Goal: Task Accomplishment & Management: Manage account settings

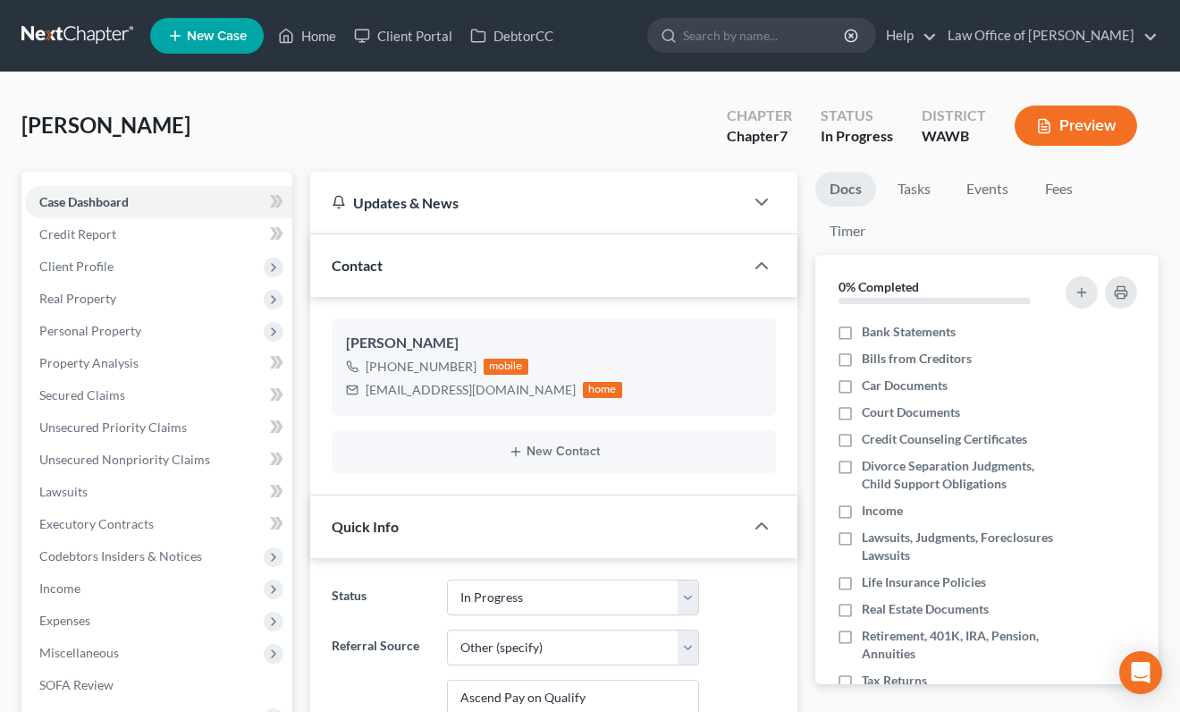
select select "4"
select select "6"
click at [844, 34] on input "search" at bounding box center [765, 35] width 164 height 33
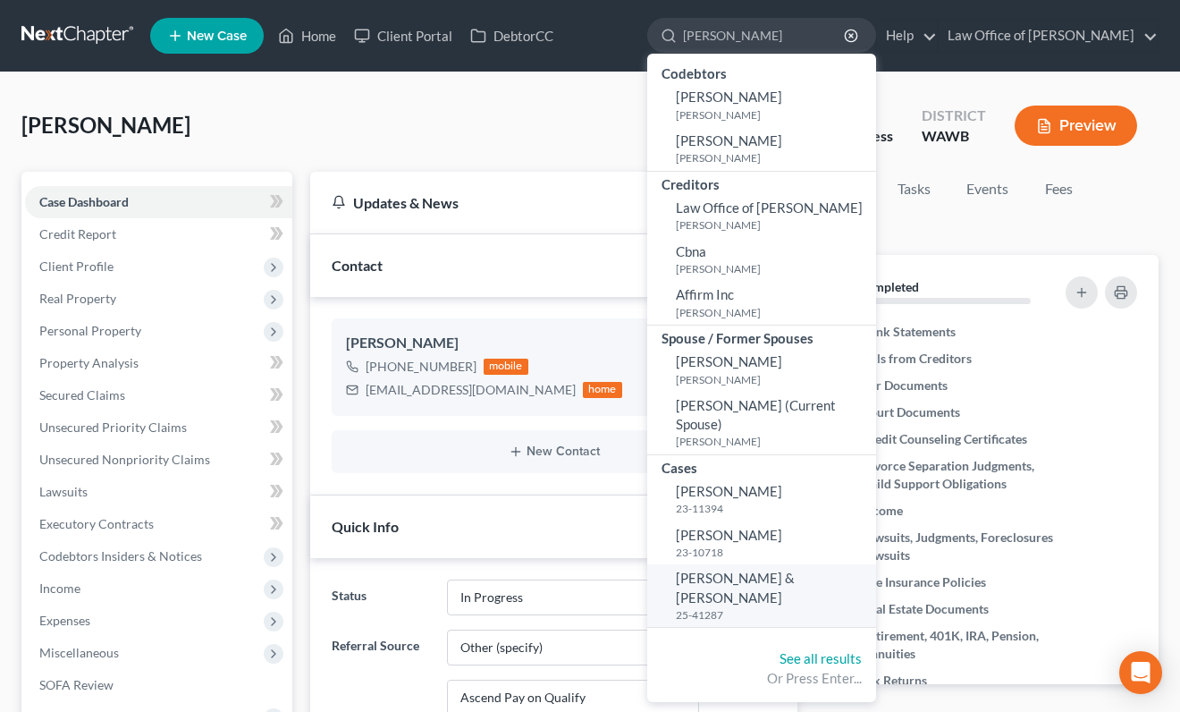
type input "foster"
click at [786, 569] on span "[PERSON_NAME] & [PERSON_NAME]" at bounding box center [735, 586] width 119 height 35
select select "6"
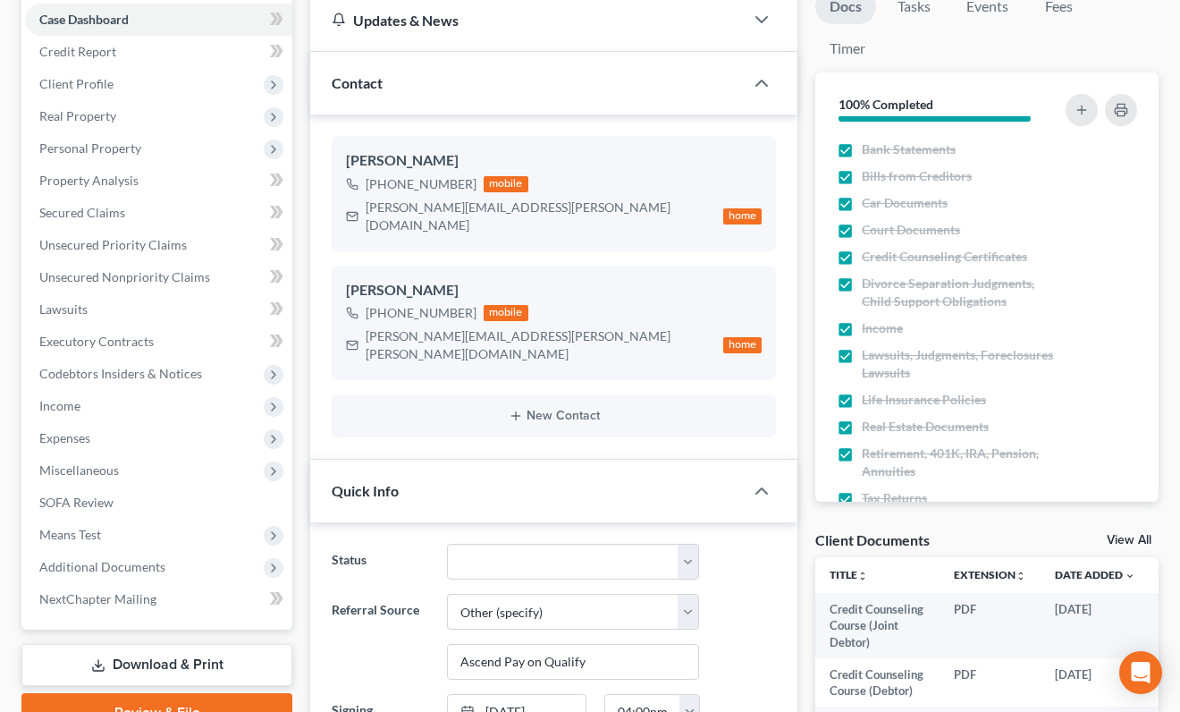
scroll to position [215, 0]
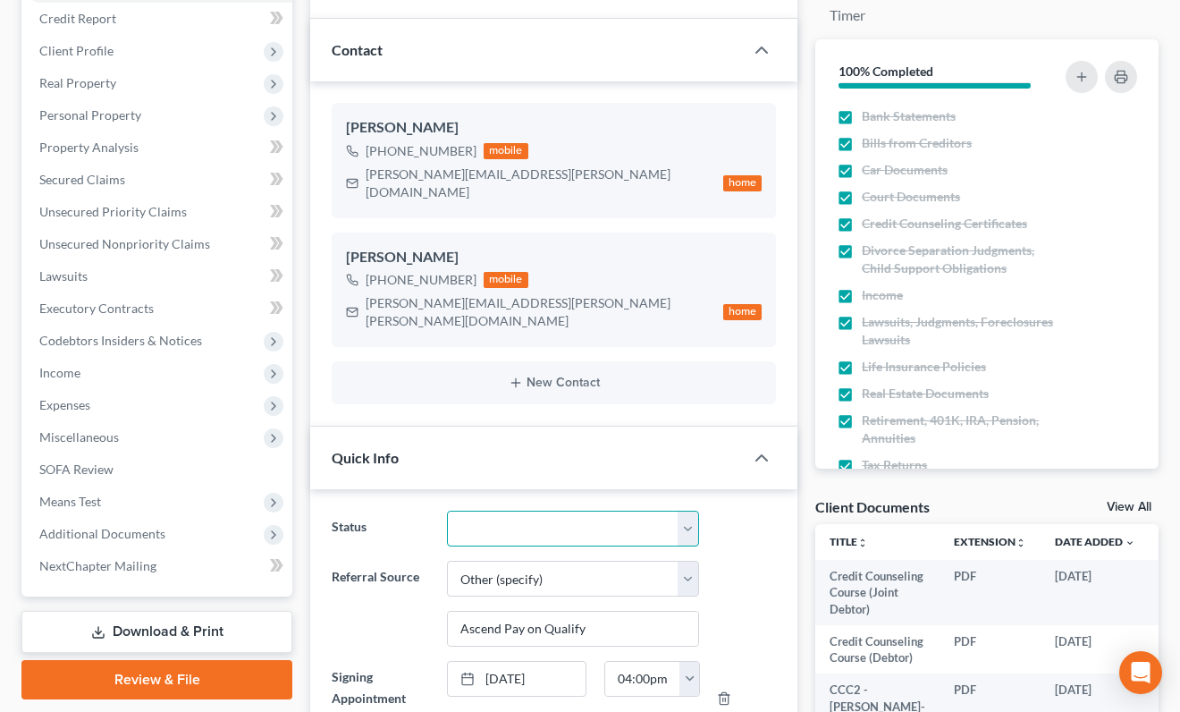
click at [561, 510] on select "Completed Discharged Dismissed Filed In Progress Lead Lost Lead Plan Confirmed …" at bounding box center [573, 528] width 252 height 36
select select "1"
click at [447, 510] on select "Completed Discharged Dismissed Filed In Progress Lead Lost Lead Plan Confirmed …" at bounding box center [573, 528] width 252 height 36
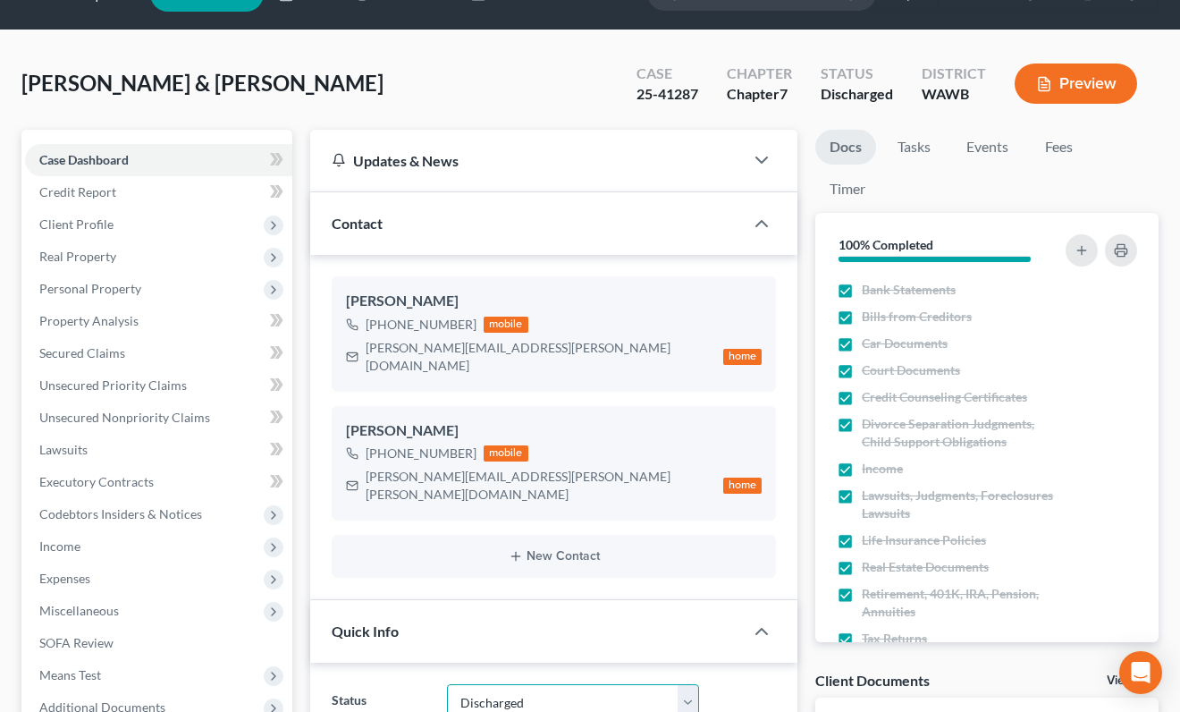
scroll to position [0, 0]
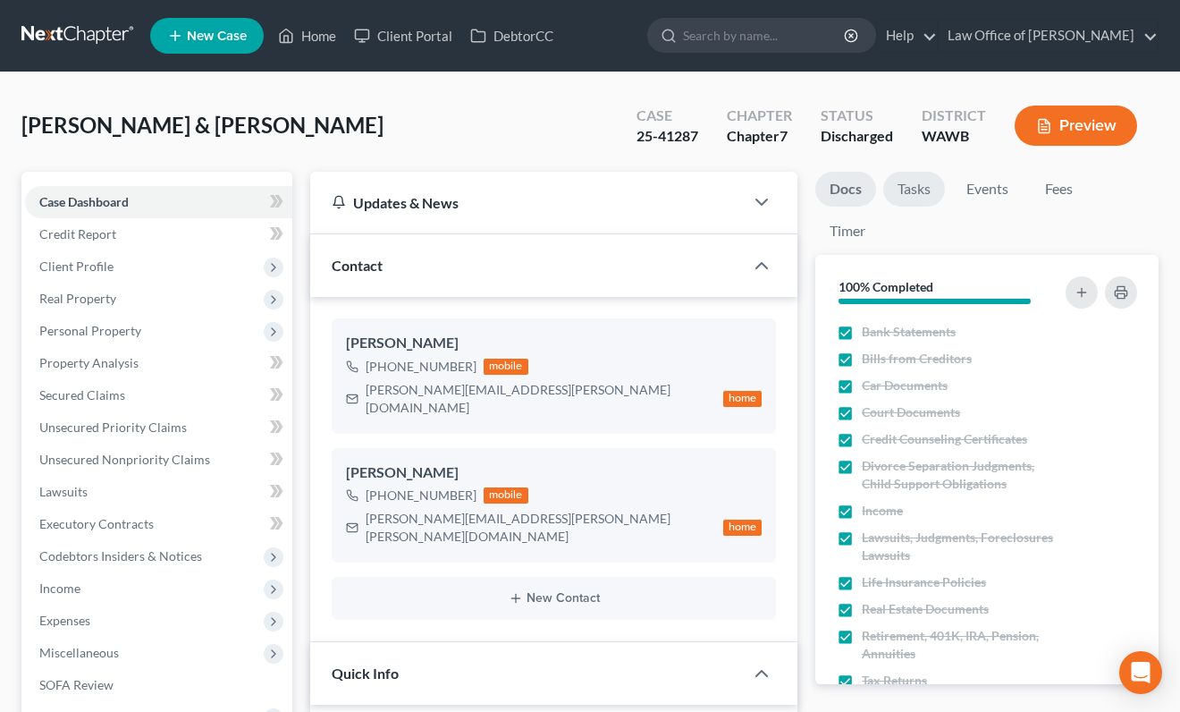
click at [903, 186] on link "Tasks" at bounding box center [914, 189] width 62 height 35
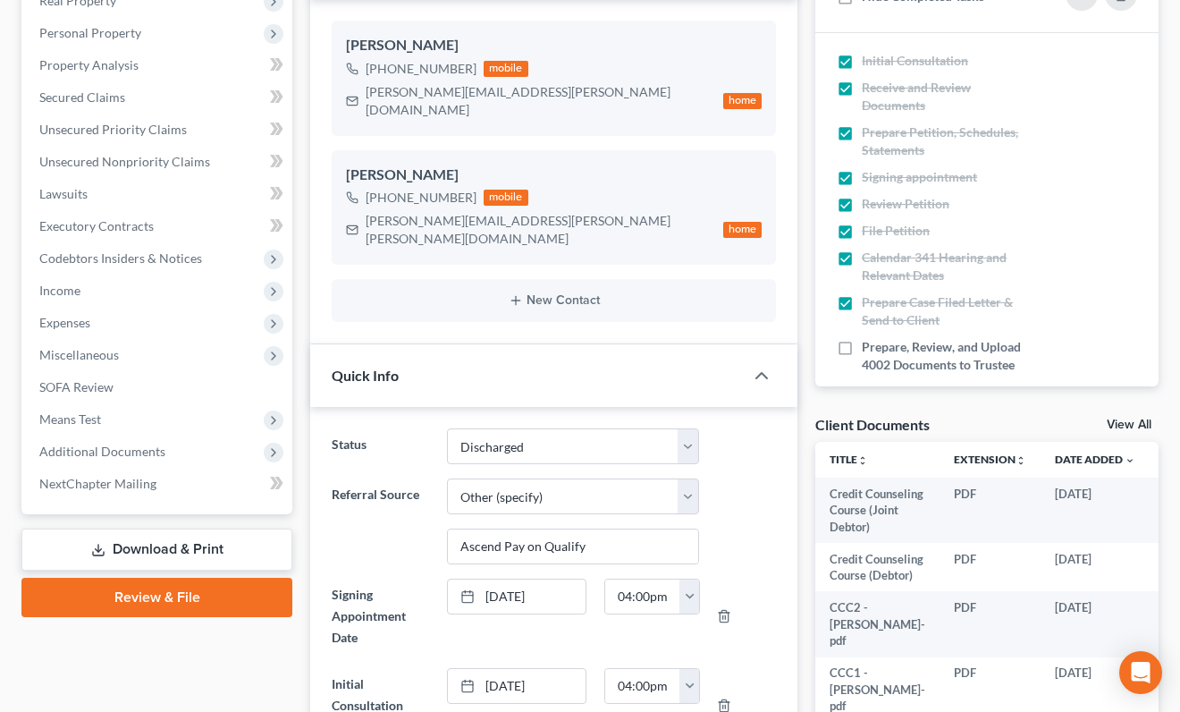
scroll to position [489, 0]
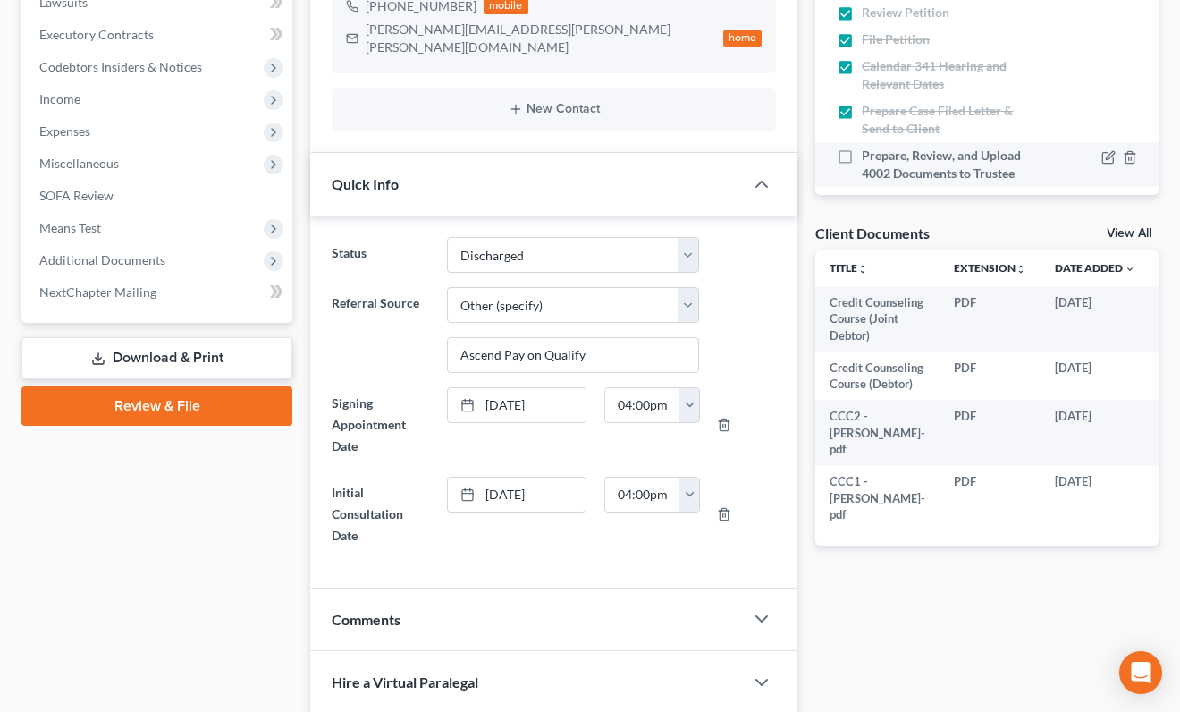
click at [862, 156] on label "Prepare, Review, and Upload 4002 Documents to Trustee" at bounding box center [949, 165] width 174 height 36
click at [869, 156] on input "Prepare, Review, and Upload 4002 Documents to Trustee" at bounding box center [875, 153] width 12 height 12
checkbox input "true"
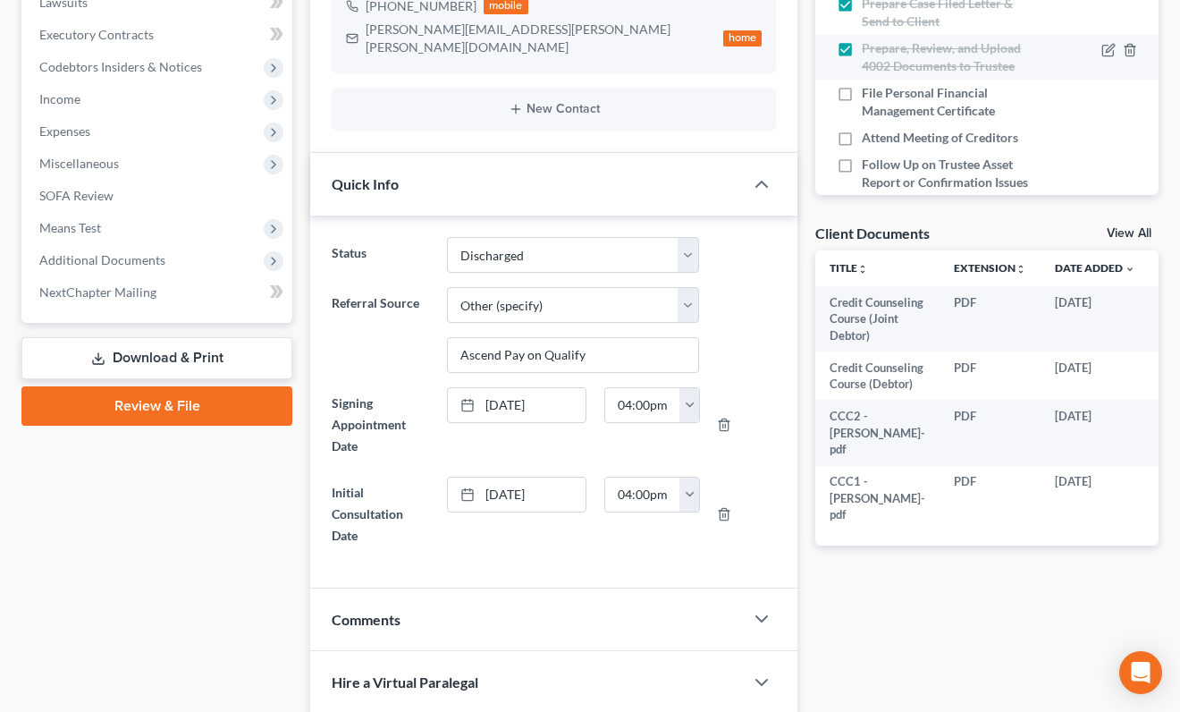
scroll to position [134, 0]
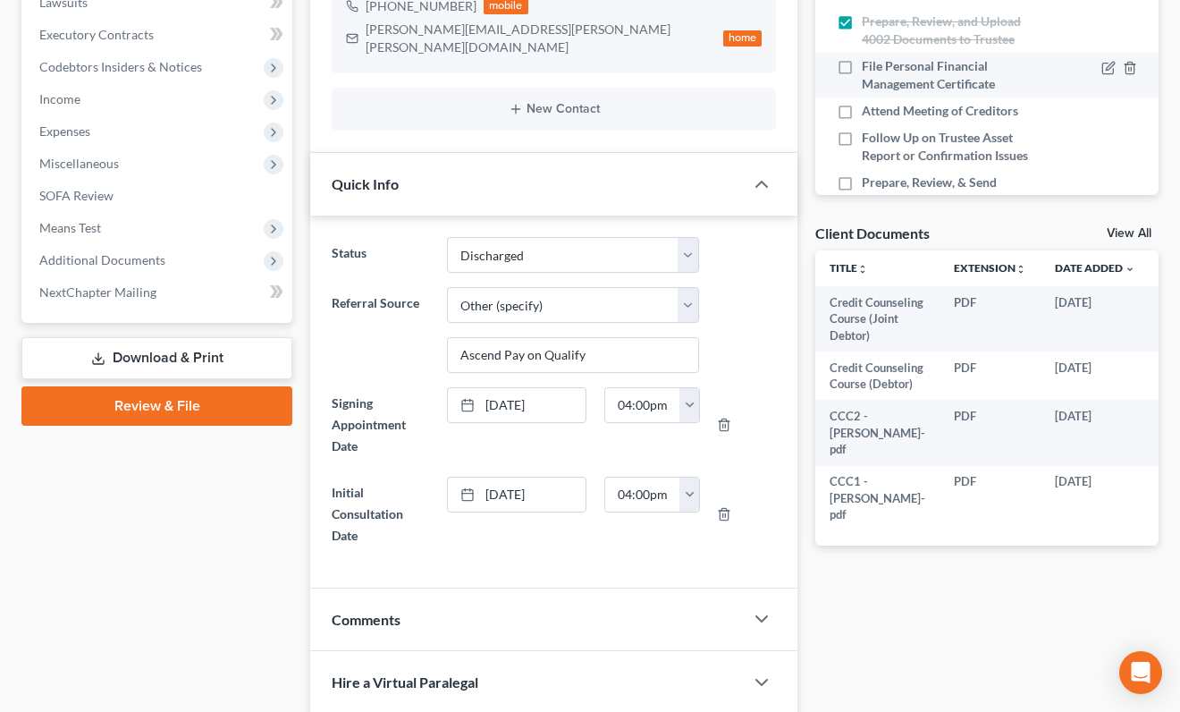
click at [862, 63] on label "File Personal Financial Management Certificate" at bounding box center [949, 75] width 174 height 36
click at [869, 63] on input "File Personal Financial Management Certificate" at bounding box center [875, 63] width 12 height 12
checkbox input "true"
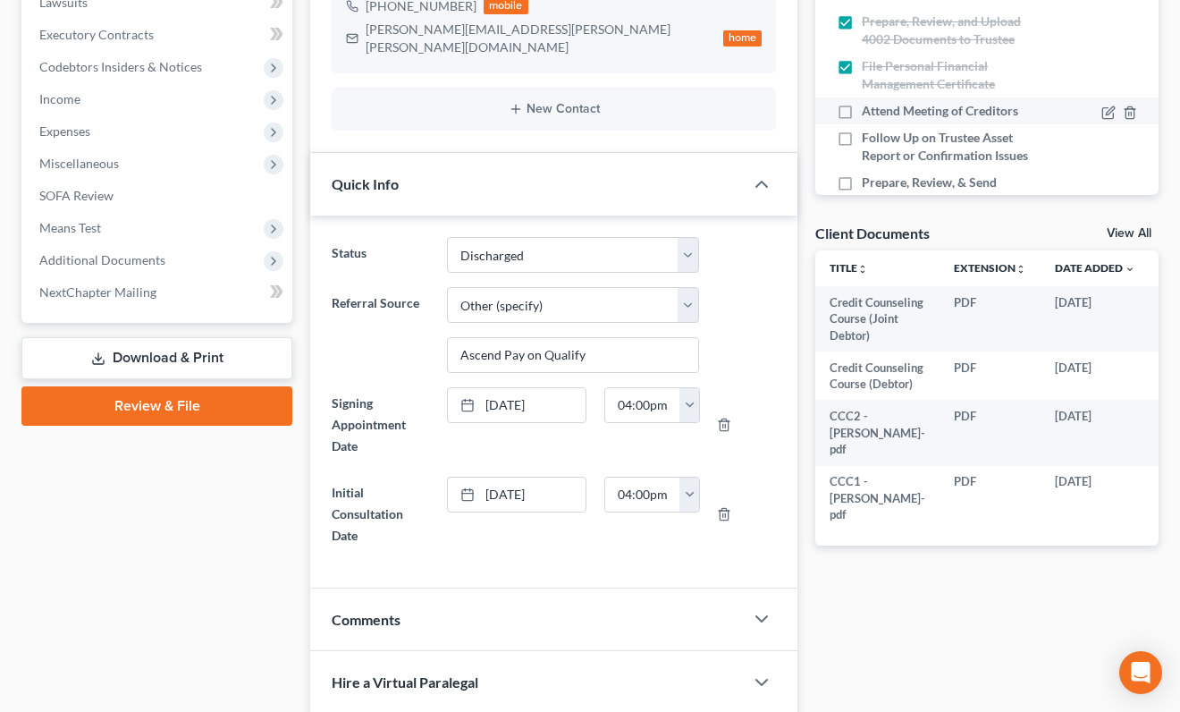
click at [862, 109] on label "Attend Meeting of Creditors" at bounding box center [947, 111] width 171 height 18
click at [869, 109] on input "Attend Meeting of Creditors" at bounding box center [875, 108] width 12 height 12
checkbox input "true"
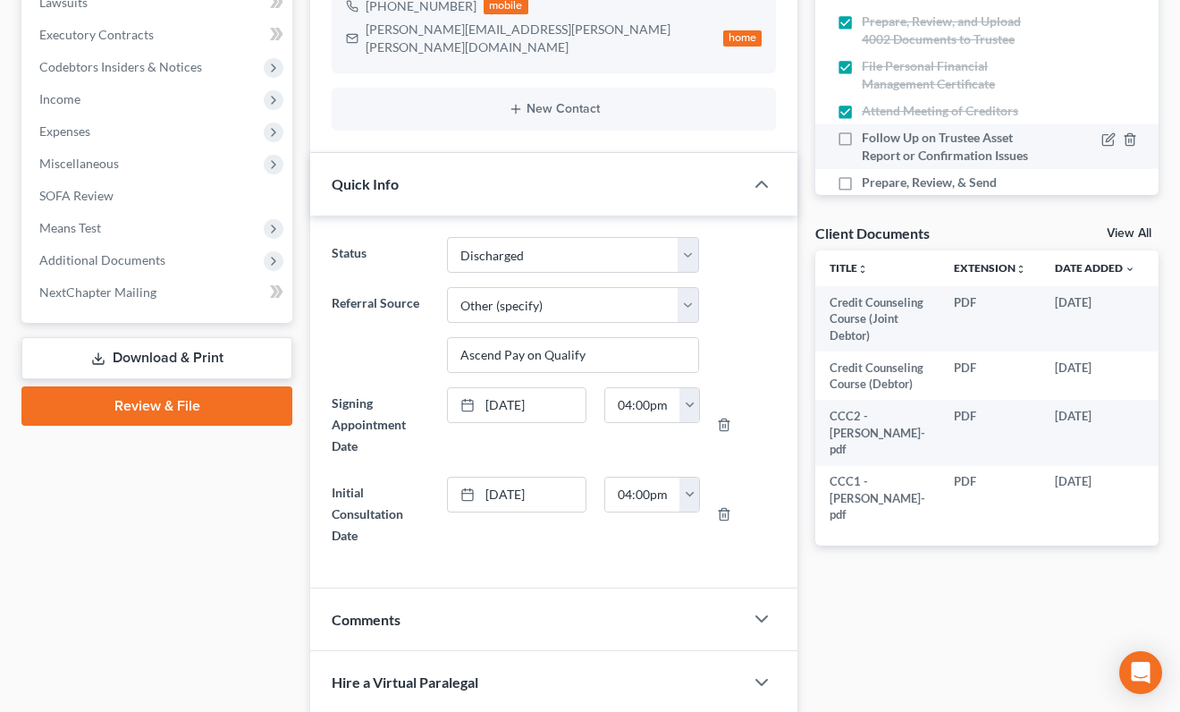
click at [862, 136] on label "Follow Up on Trustee Asset Report or Confirmation Issues" at bounding box center [949, 147] width 174 height 36
click at [869, 136] on input "Follow Up on Trustee Asset Report or Confirmation Issues" at bounding box center [875, 135] width 12 height 12
checkbox input "true"
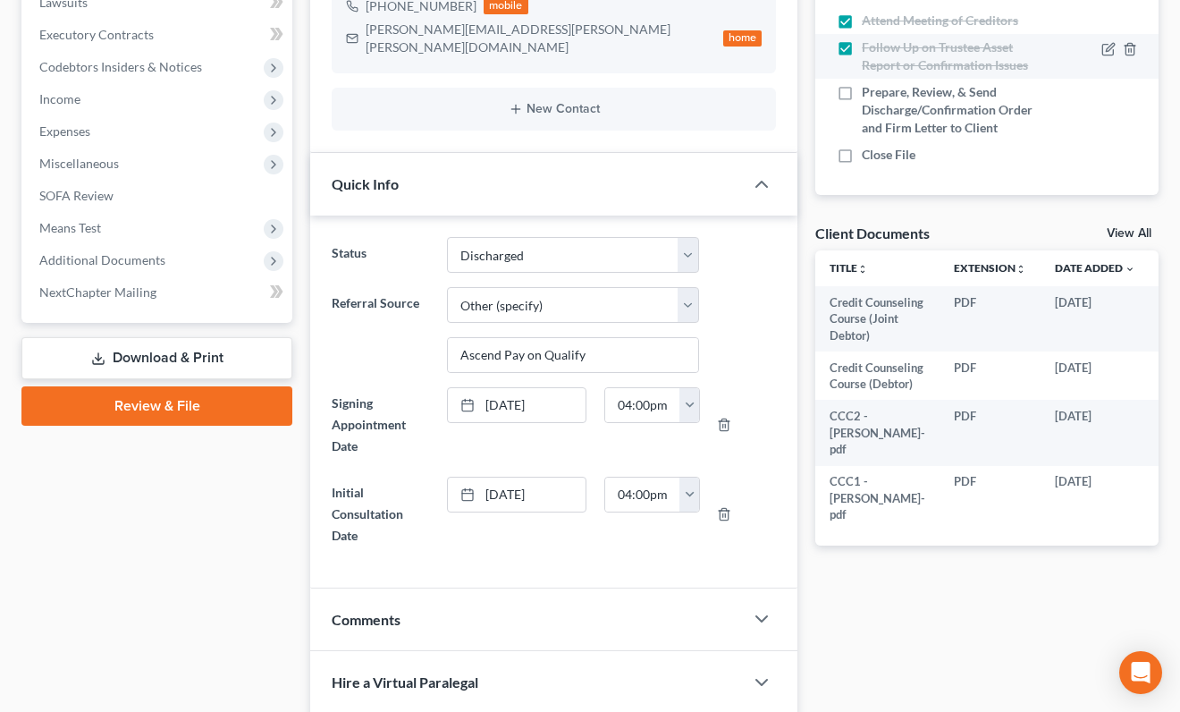
scroll to position [226, 0]
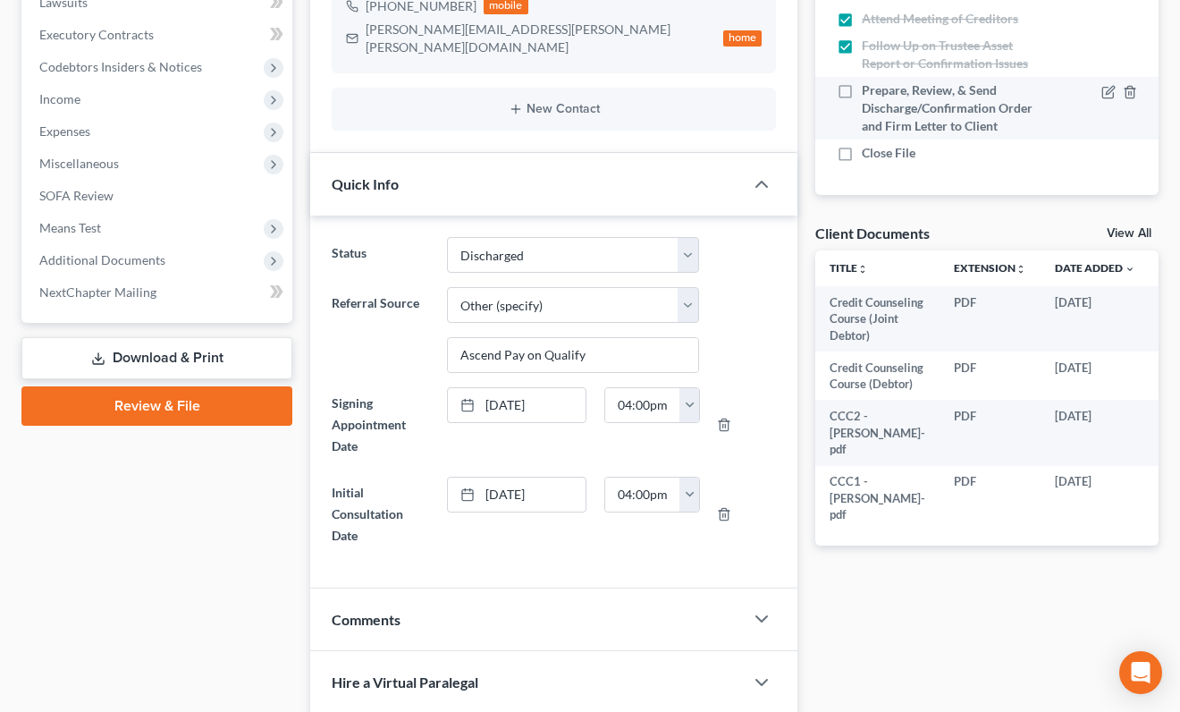
click at [862, 92] on label "Prepare, Review, & Send Discharge/Confirmation Order and Firm Letter to Client" at bounding box center [949, 108] width 174 height 54
click at [869, 92] on input "Prepare, Review, & Send Discharge/Confirmation Order and Firm Letter to Client" at bounding box center [875, 87] width 12 height 12
checkbox input "true"
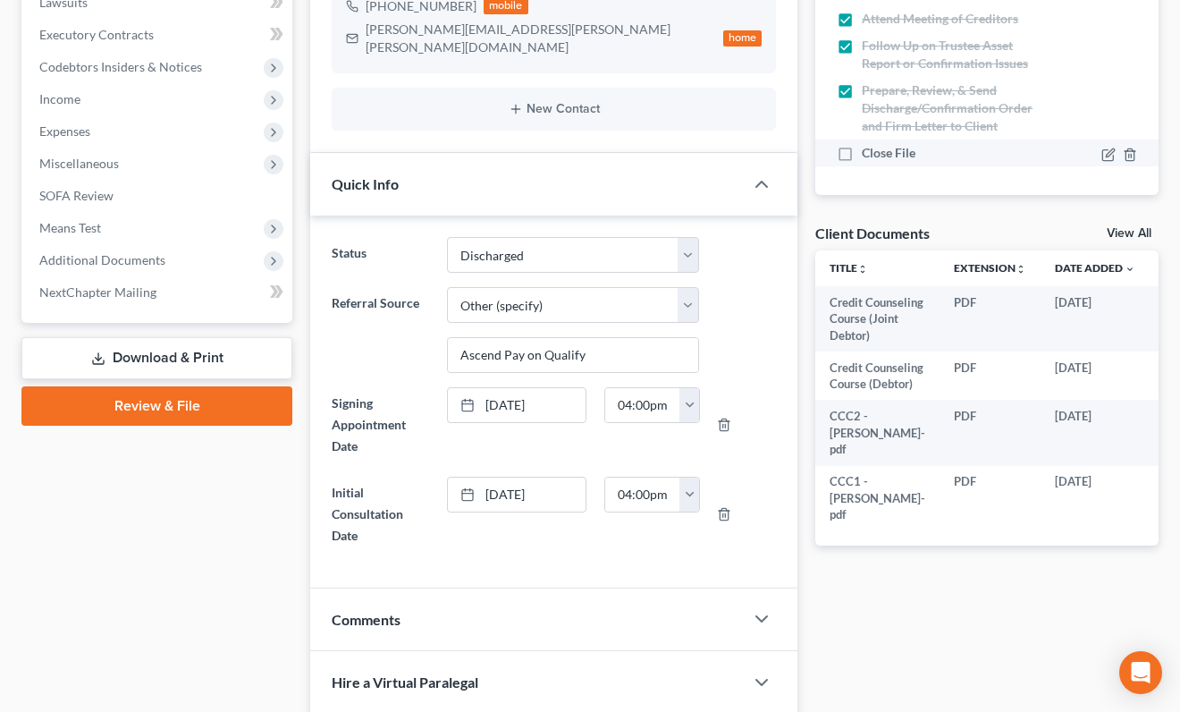
click at [862, 150] on label "Close File" at bounding box center [896, 153] width 68 height 18
click at [869, 150] on input "Close File" at bounding box center [875, 150] width 12 height 12
checkbox input "true"
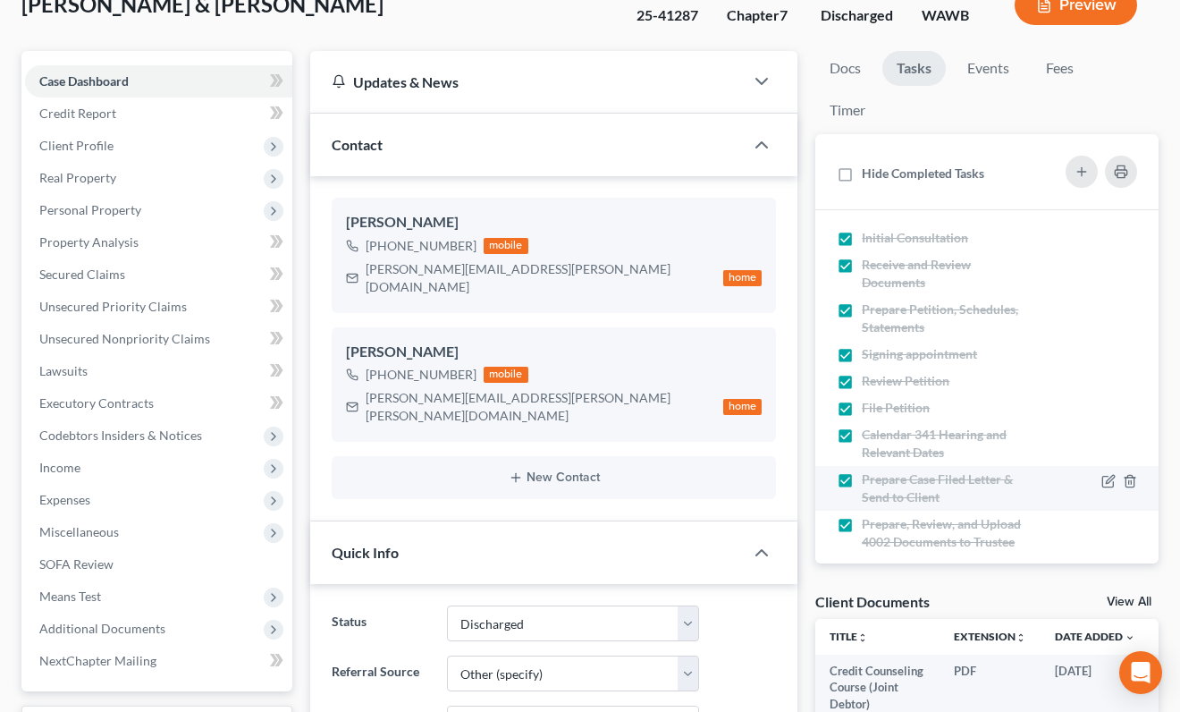
scroll to position [0, 0]
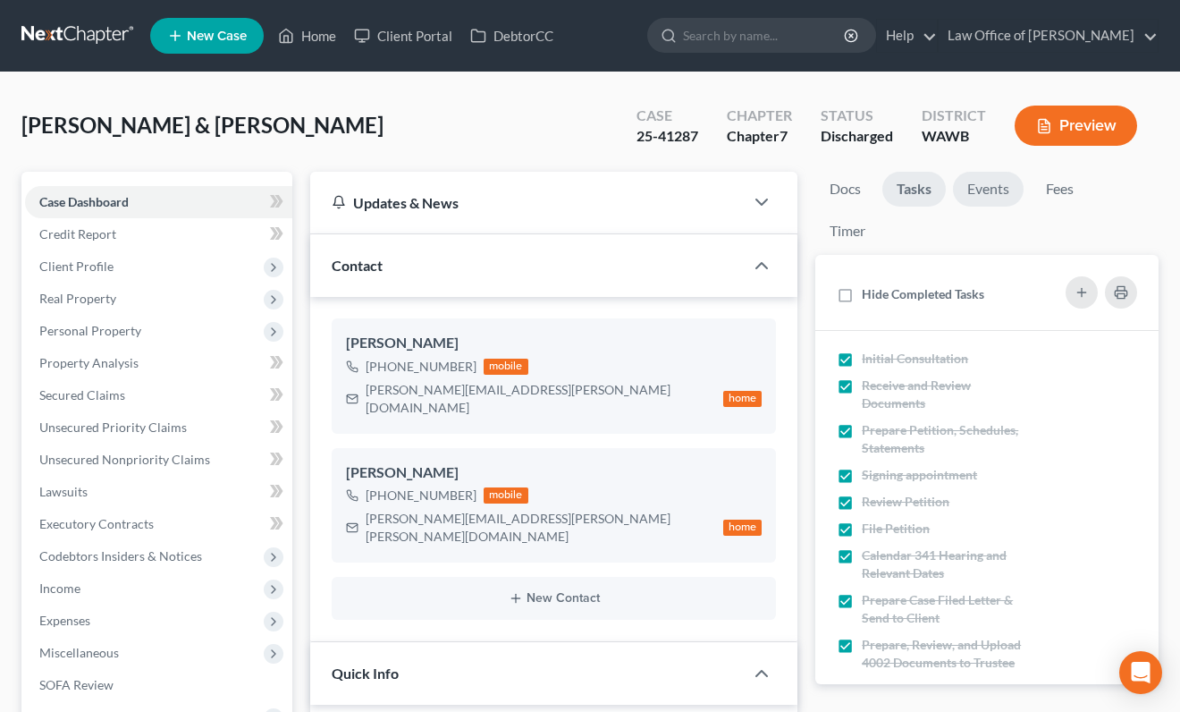
click at [981, 182] on link "Events" at bounding box center [988, 189] width 71 height 35
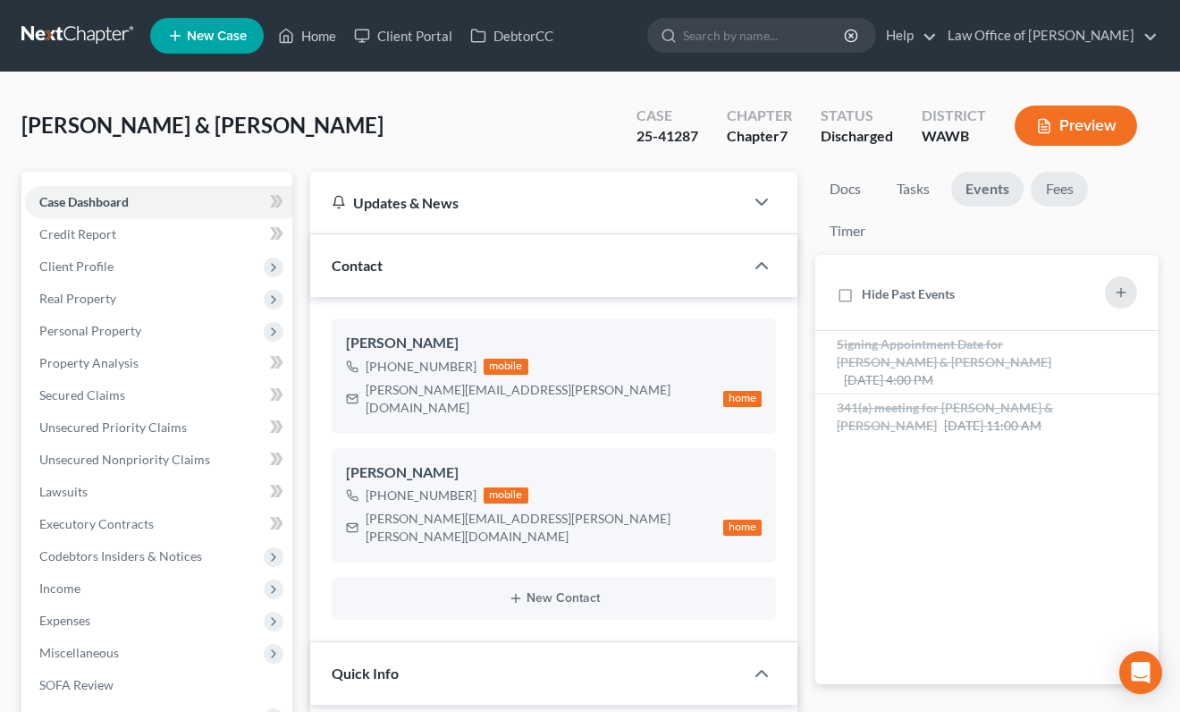
click at [1064, 182] on link "Fees" at bounding box center [1059, 189] width 57 height 35
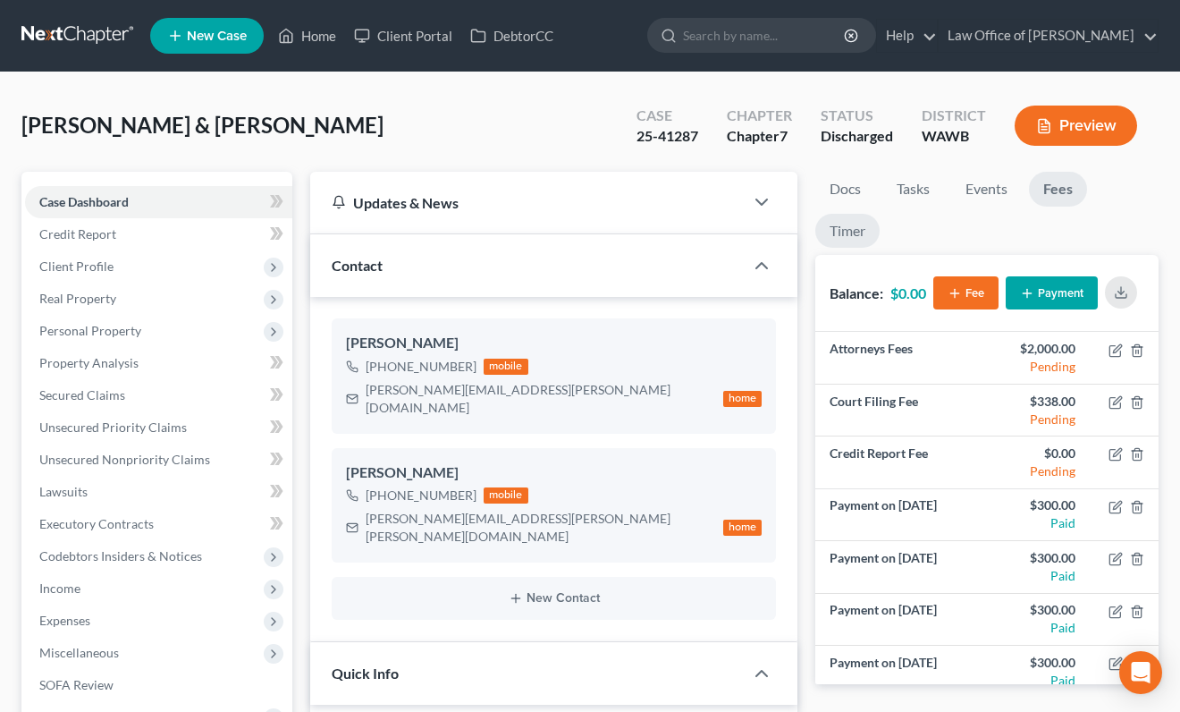
click at [848, 226] on link "Timer" at bounding box center [847, 231] width 64 height 35
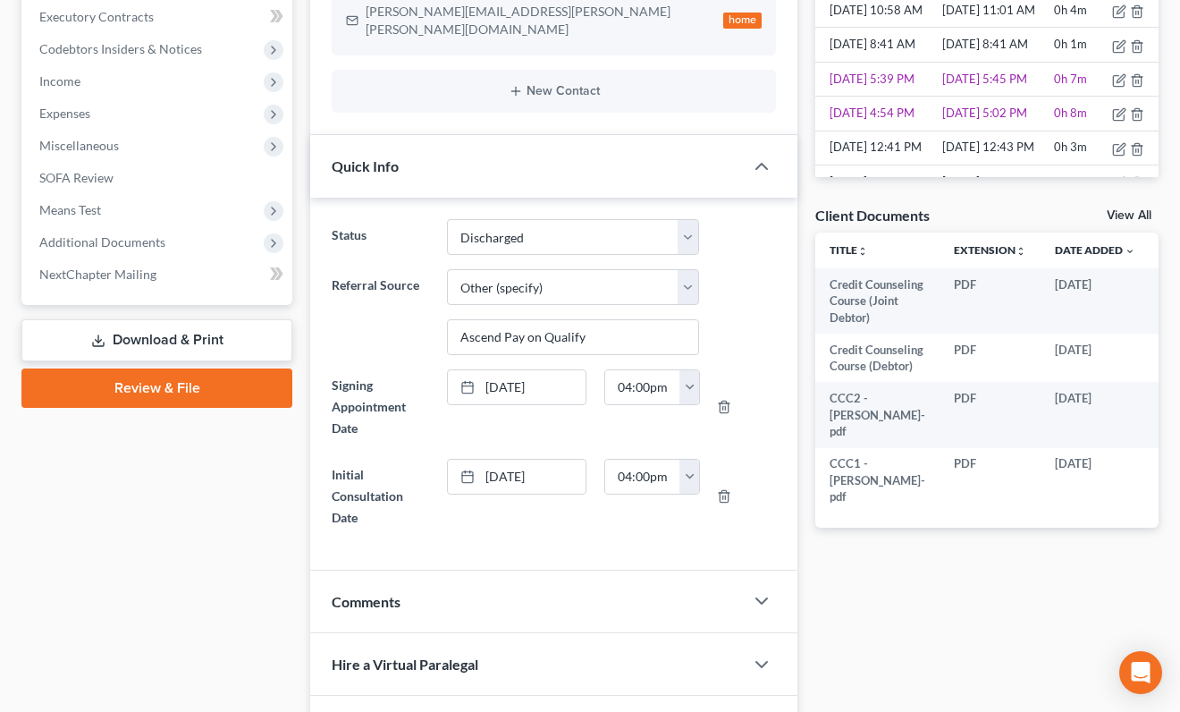
scroll to position [640, 0]
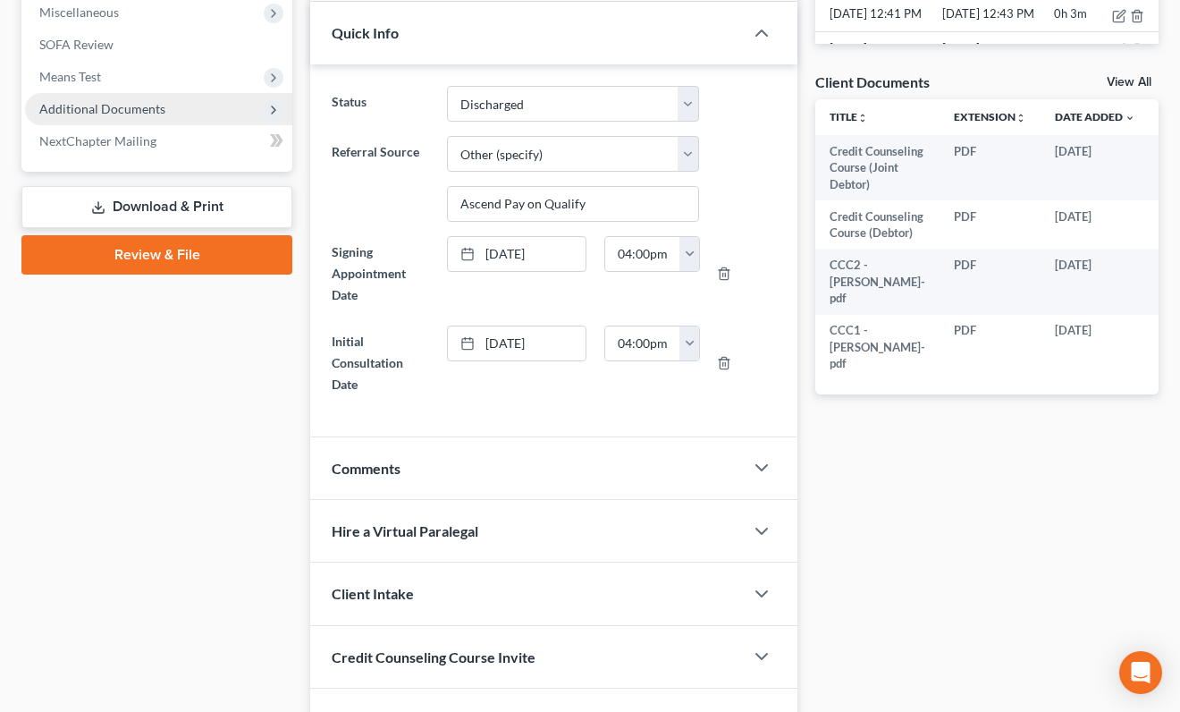
click at [155, 104] on span "Additional Documents" at bounding box center [102, 108] width 126 height 15
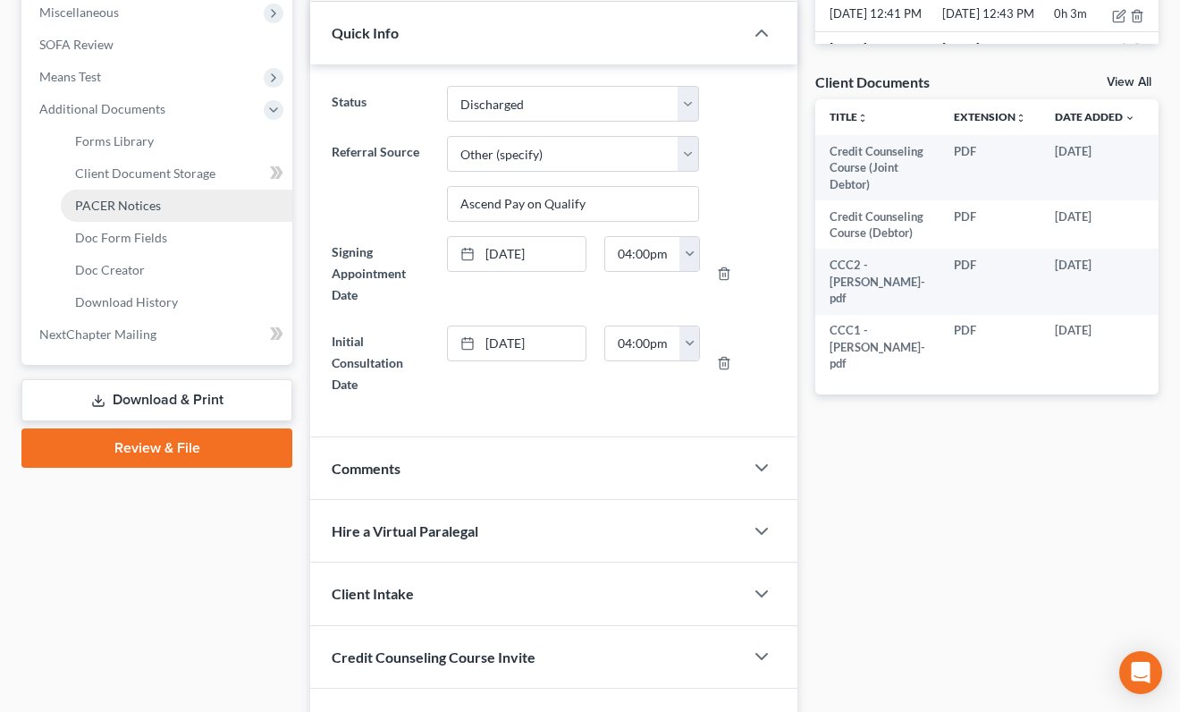
click at [154, 198] on span "PACER Notices" at bounding box center [118, 205] width 86 height 15
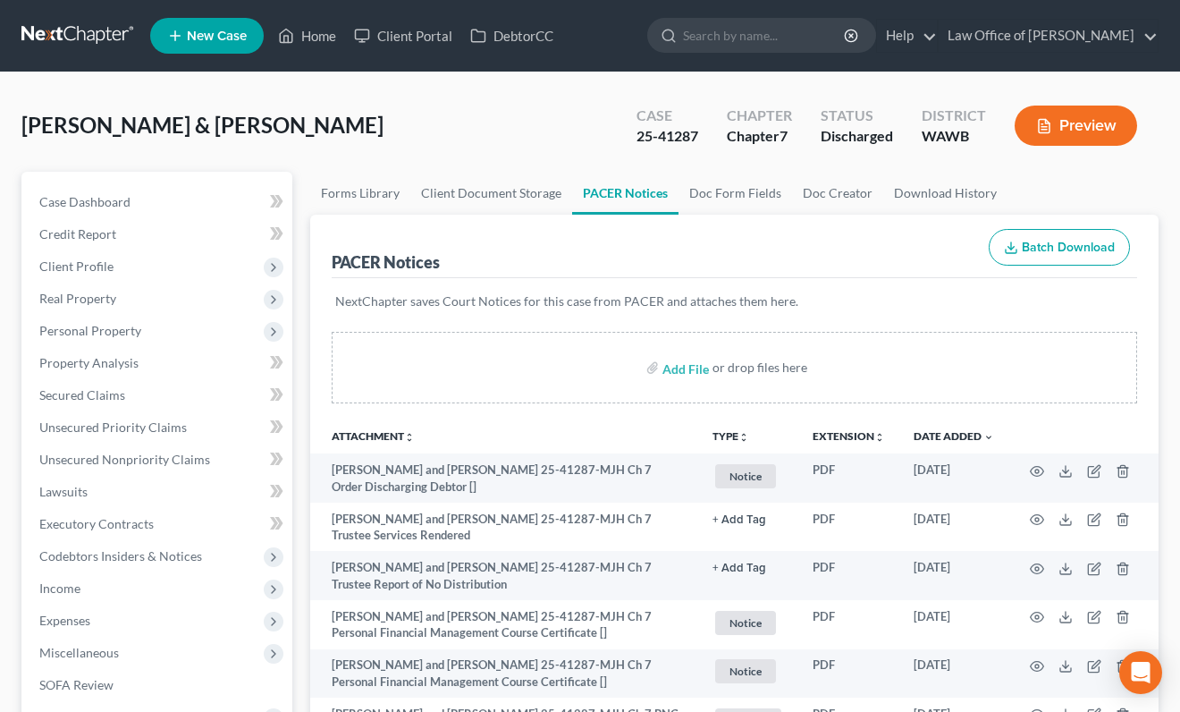
click at [71, 34] on link at bounding box center [78, 36] width 114 height 32
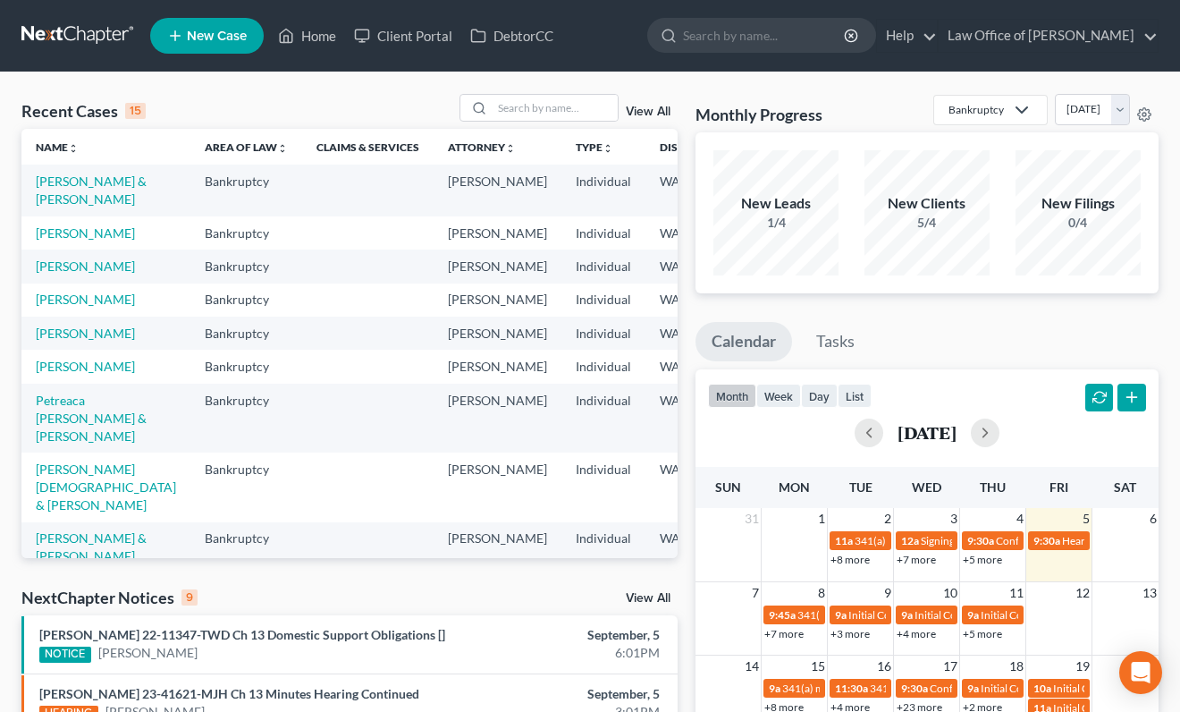
click at [654, 594] on link "View All" at bounding box center [648, 598] width 45 height 13
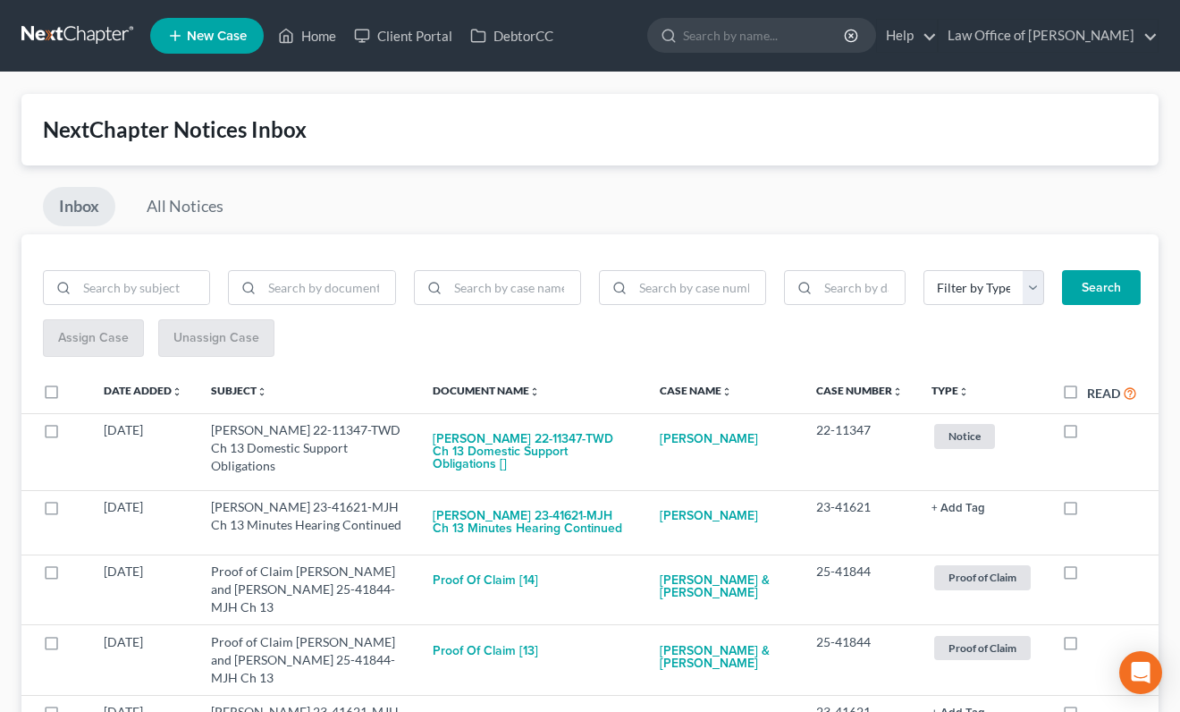
click at [1087, 394] on label "Read" at bounding box center [1112, 393] width 50 height 21
click at [1094, 394] on input "Read" at bounding box center [1100, 389] width 12 height 12
checkbox input "true"
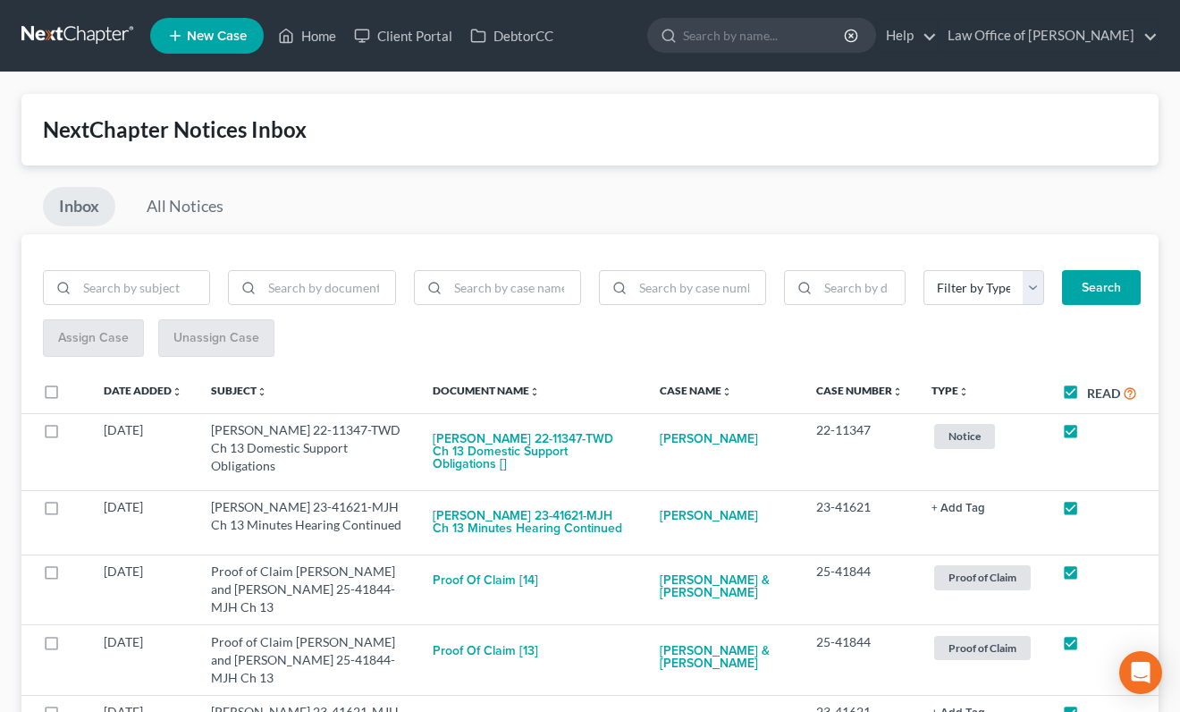
checkbox input "true"
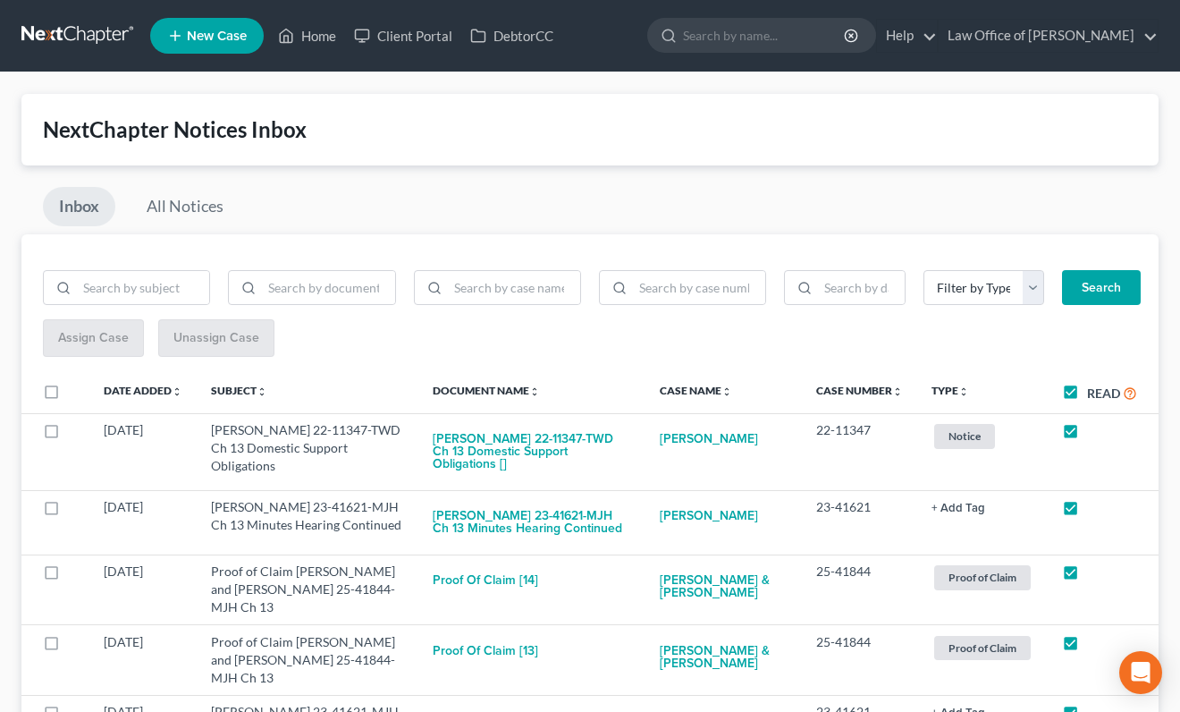
checkbox input "true"
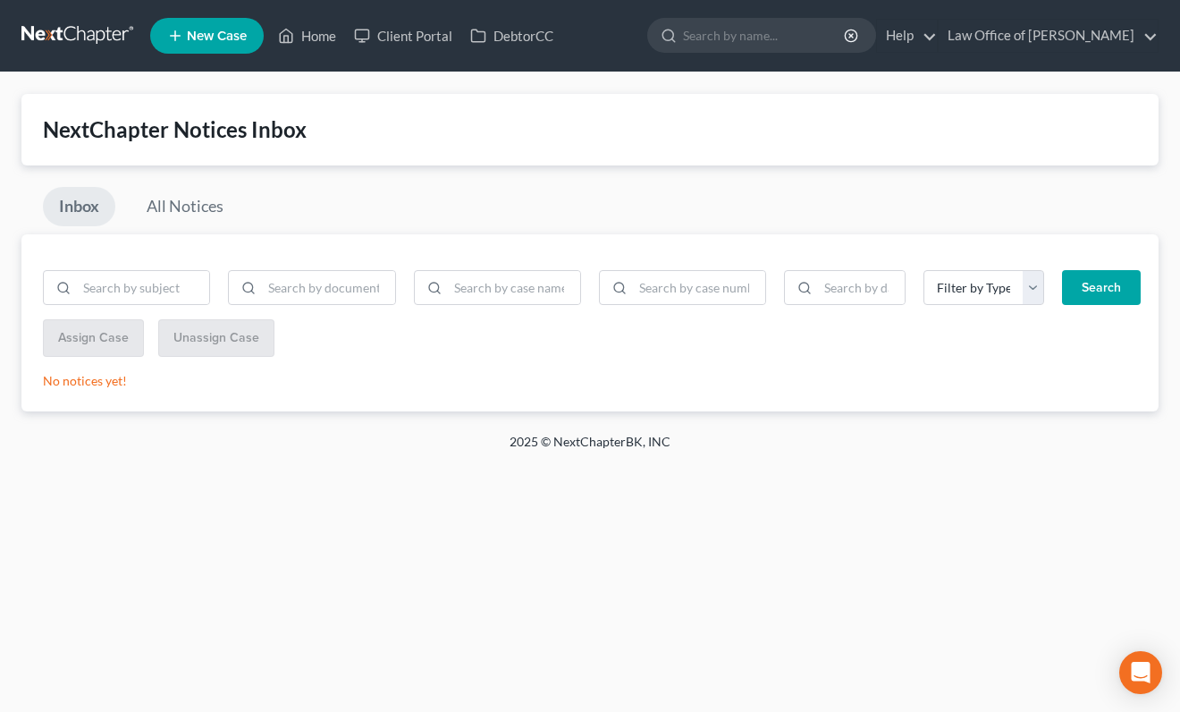
click at [70, 55] on nav "Home New Case Client Portal DebtorCC Law Office of Lisa S. Tse lisa@lisatselaw.…" at bounding box center [590, 36] width 1180 height 72
click at [70, 46] on link at bounding box center [78, 36] width 114 height 32
